Goal: Check status

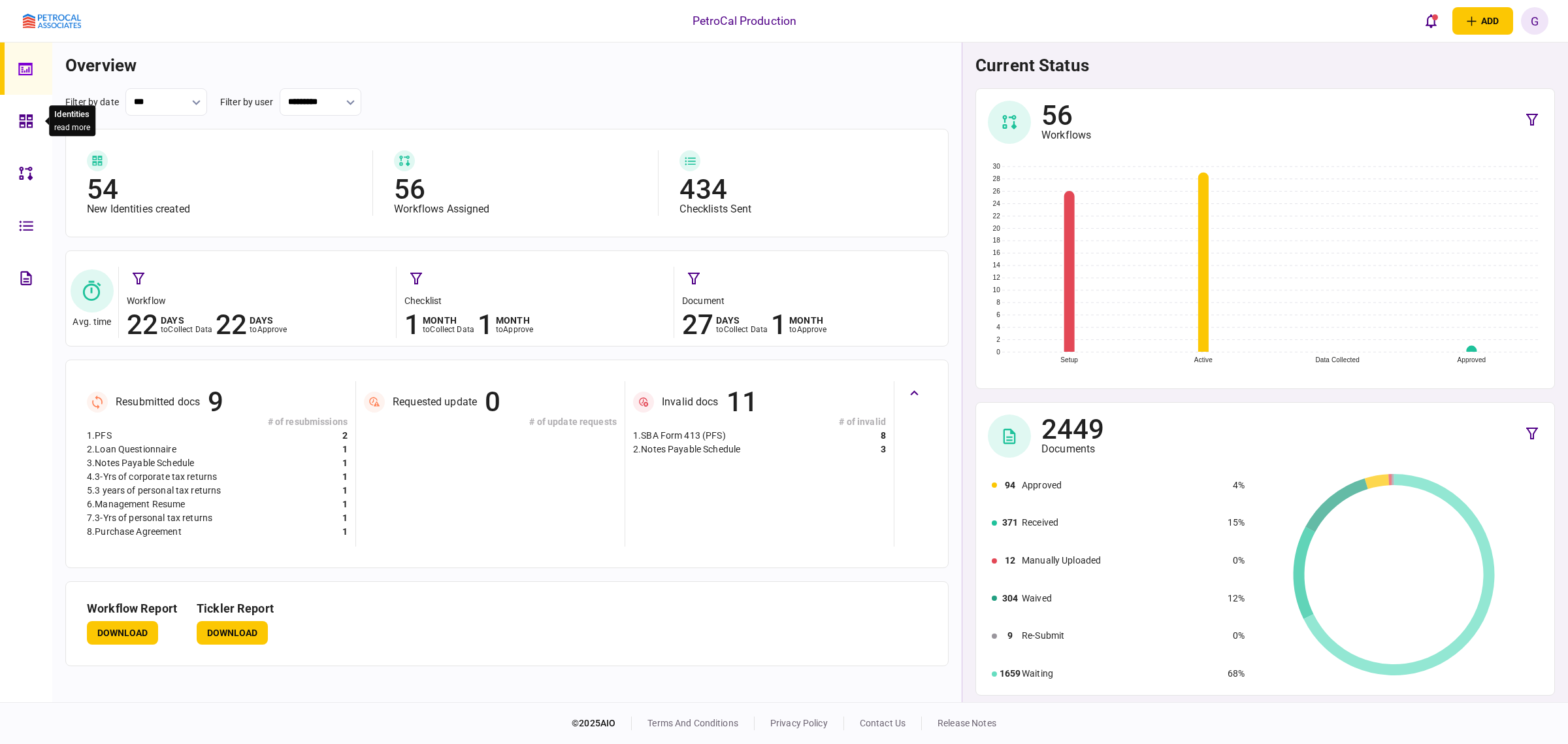
click at [27, 122] on icon at bounding box center [27, 121] width 13 height 13
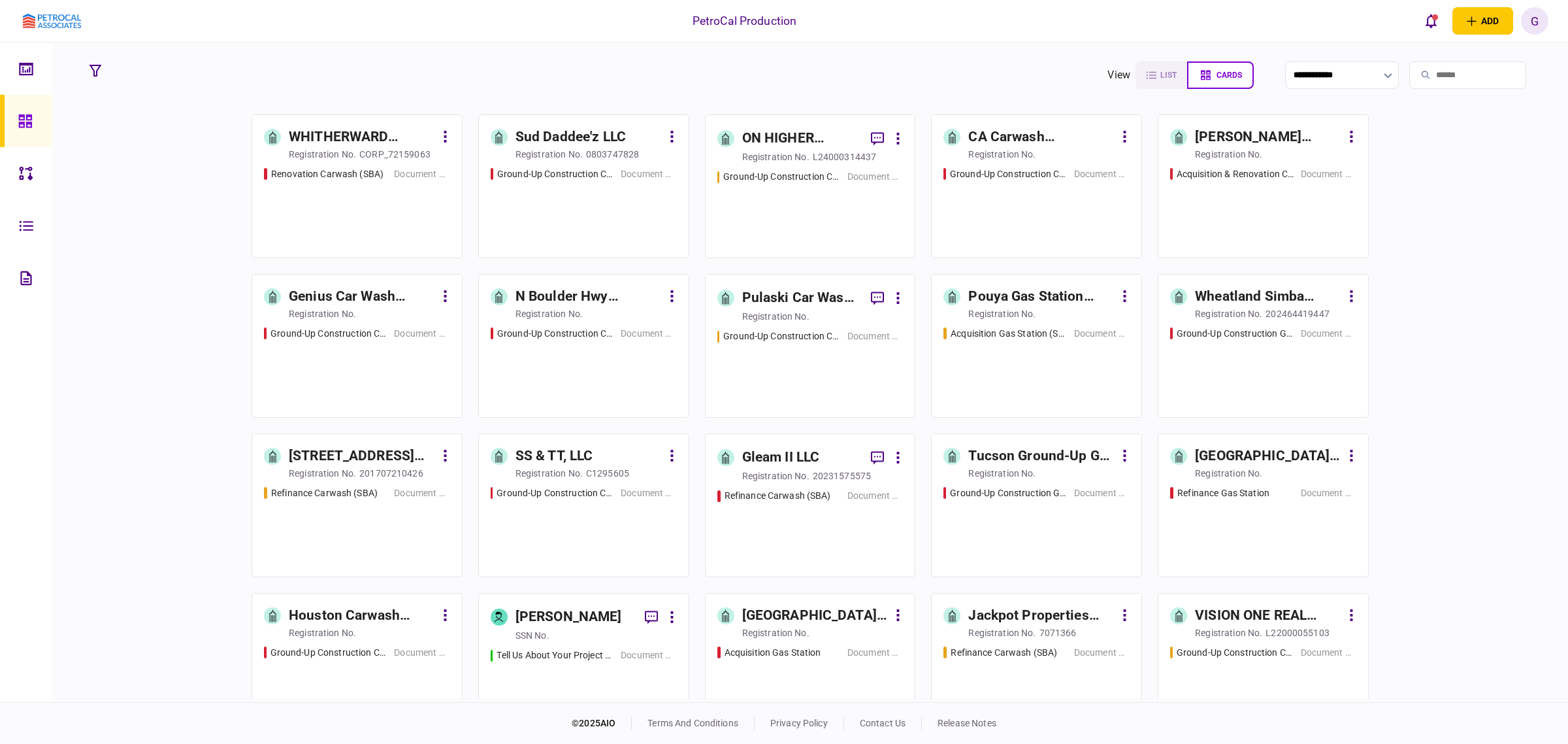
click at [998, 301] on div "Pouya Gas Station Acquisition" at bounding box center [1042, 297] width 147 height 21
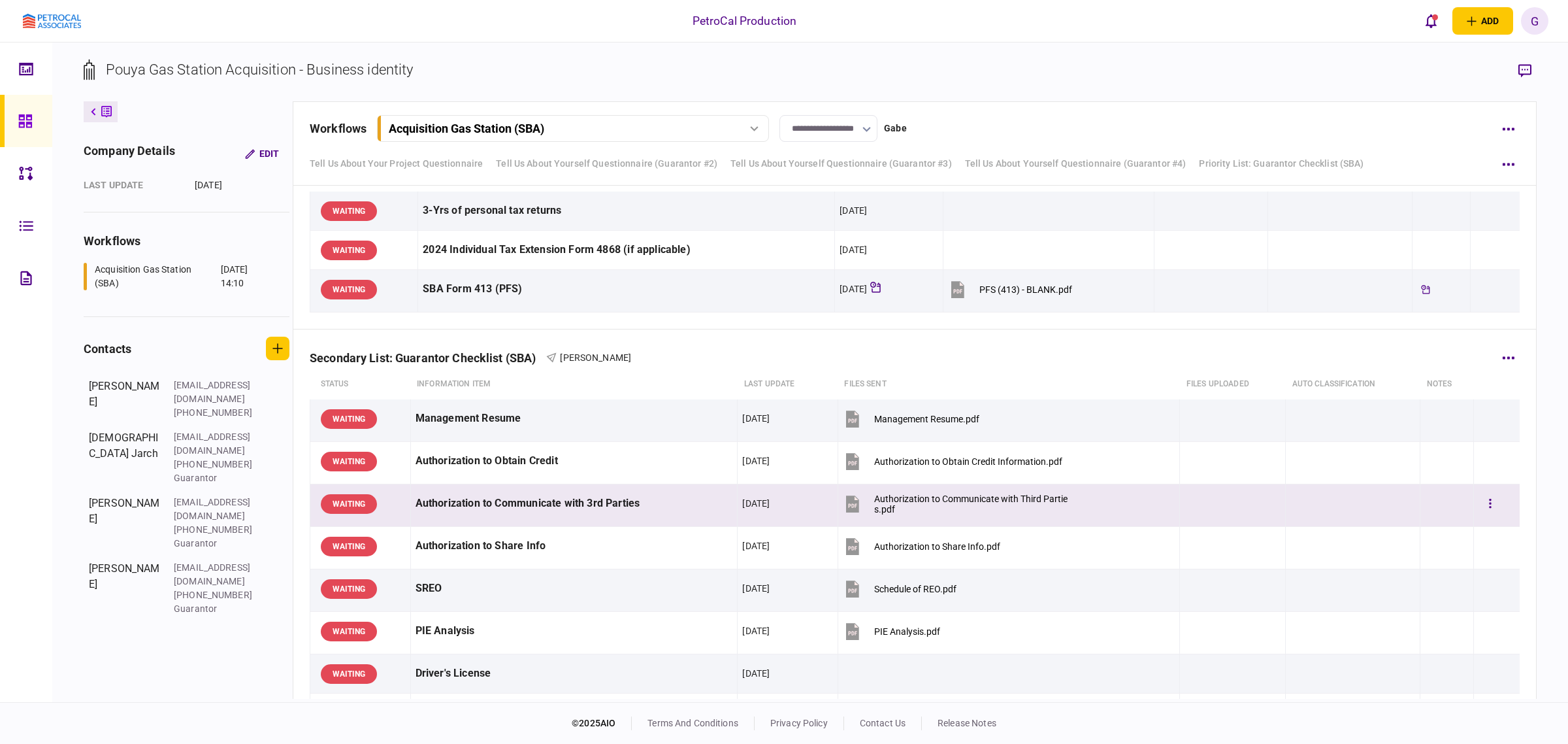
scroll to position [1307, 0]
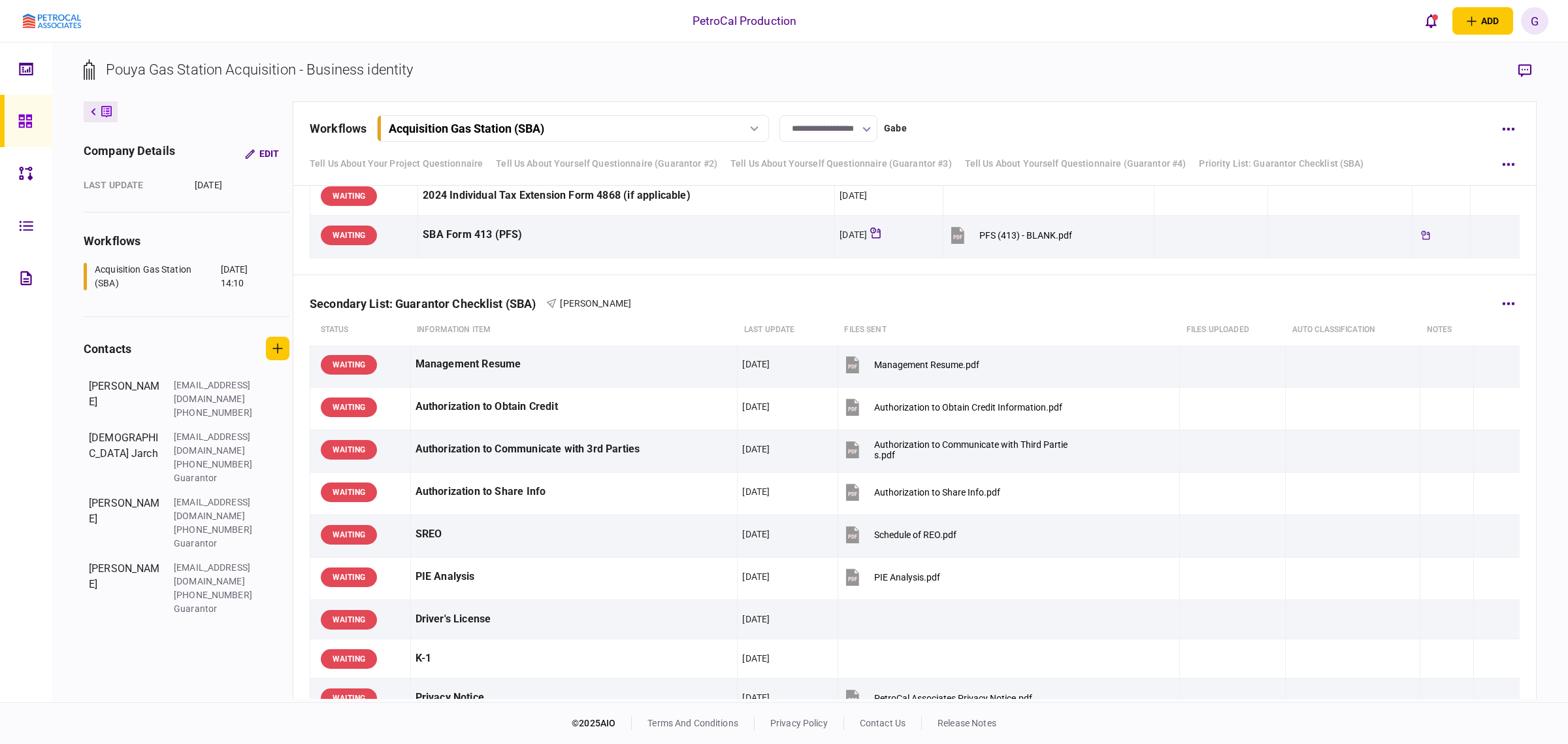
drag, startPoint x: 654, startPoint y: 308, endPoint x: 564, endPoint y: 314, distance: 90.2
click at [564, 314] on div "Secondary List: Guarantor Checklist (SBA) [PERSON_NAME]" at bounding box center [914, 295] width 1210 height 40
